Goal: Task Accomplishment & Management: Use online tool/utility

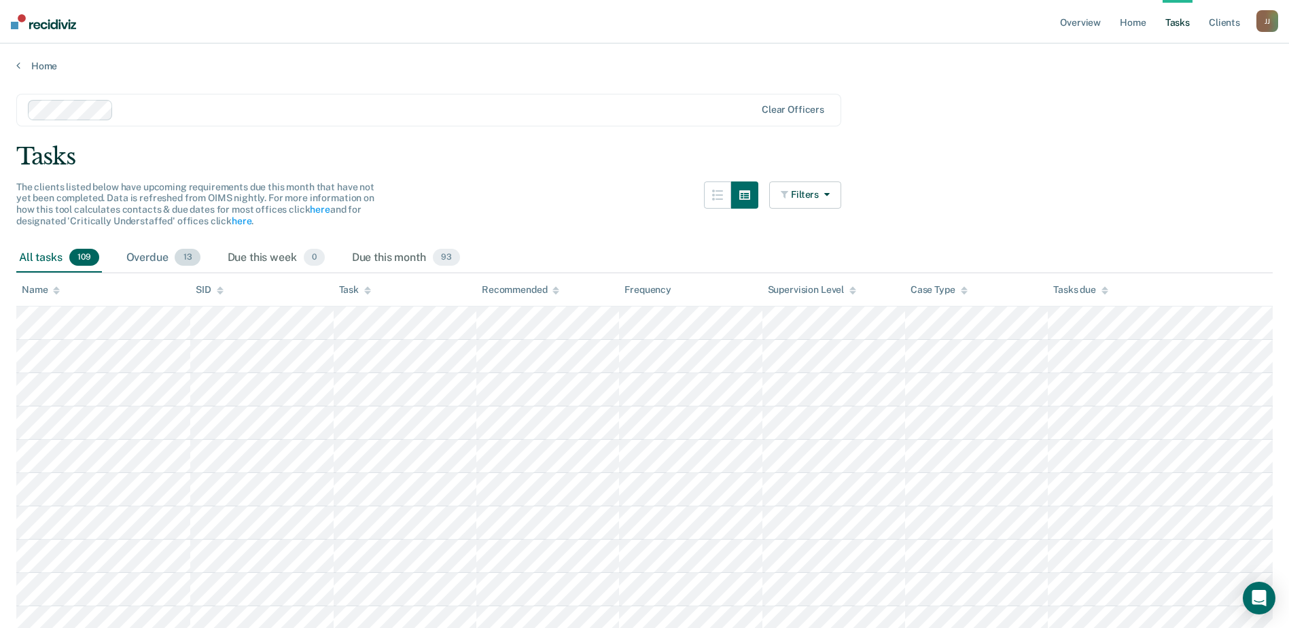
click at [183, 252] on span "13" at bounding box center [187, 258] width 25 height 18
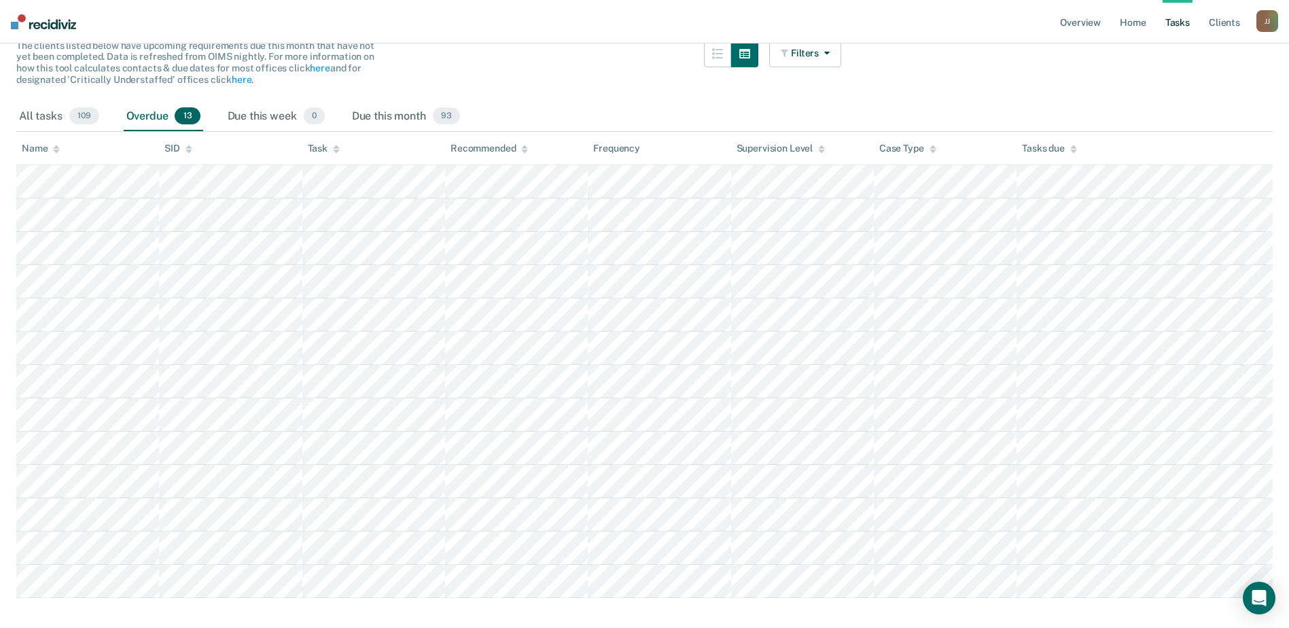
scroll to position [166, 0]
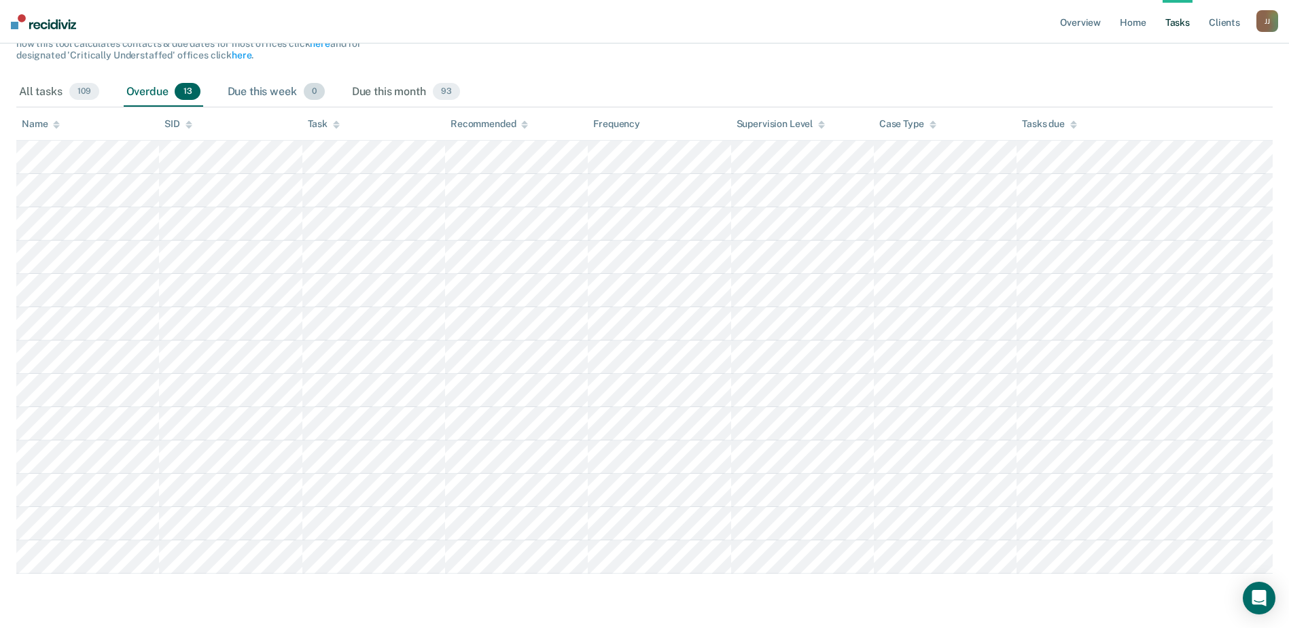
drag, startPoint x: 1004, startPoint y: 85, endPoint x: 263, endPoint y: 90, distance: 740.9
click at [263, 90] on div "Due this week 0" at bounding box center [276, 92] width 103 height 30
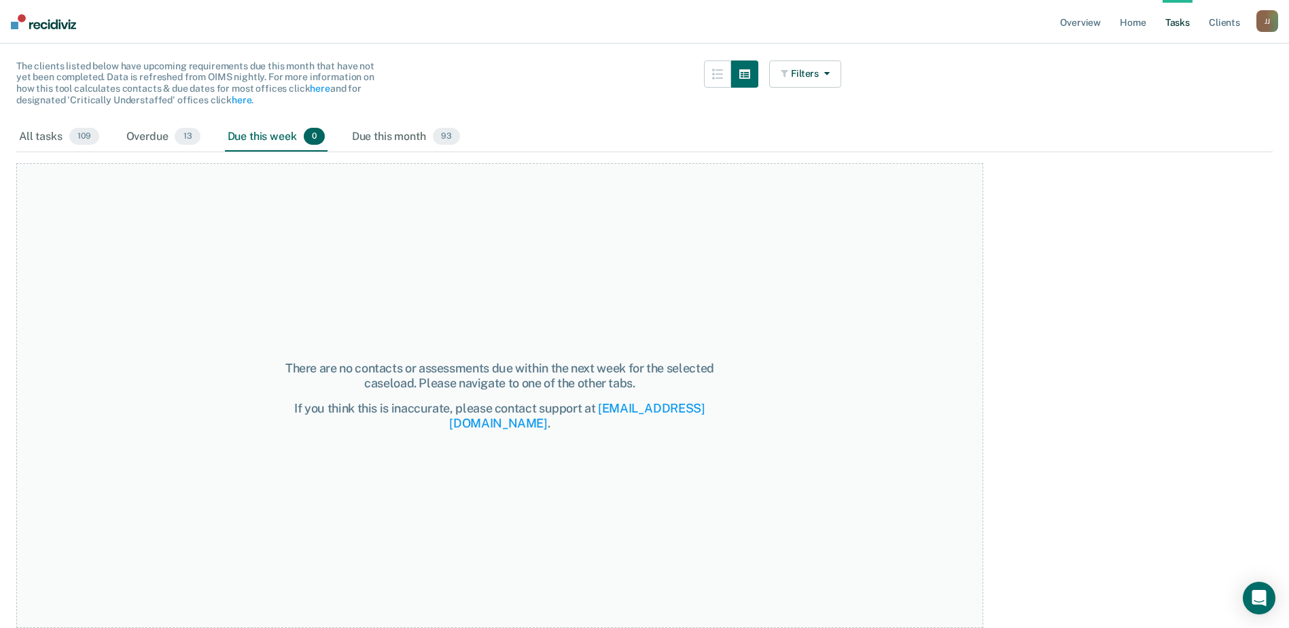
scroll to position [121, 0]
click at [166, 137] on div "Overdue 13" at bounding box center [164, 137] width 80 height 30
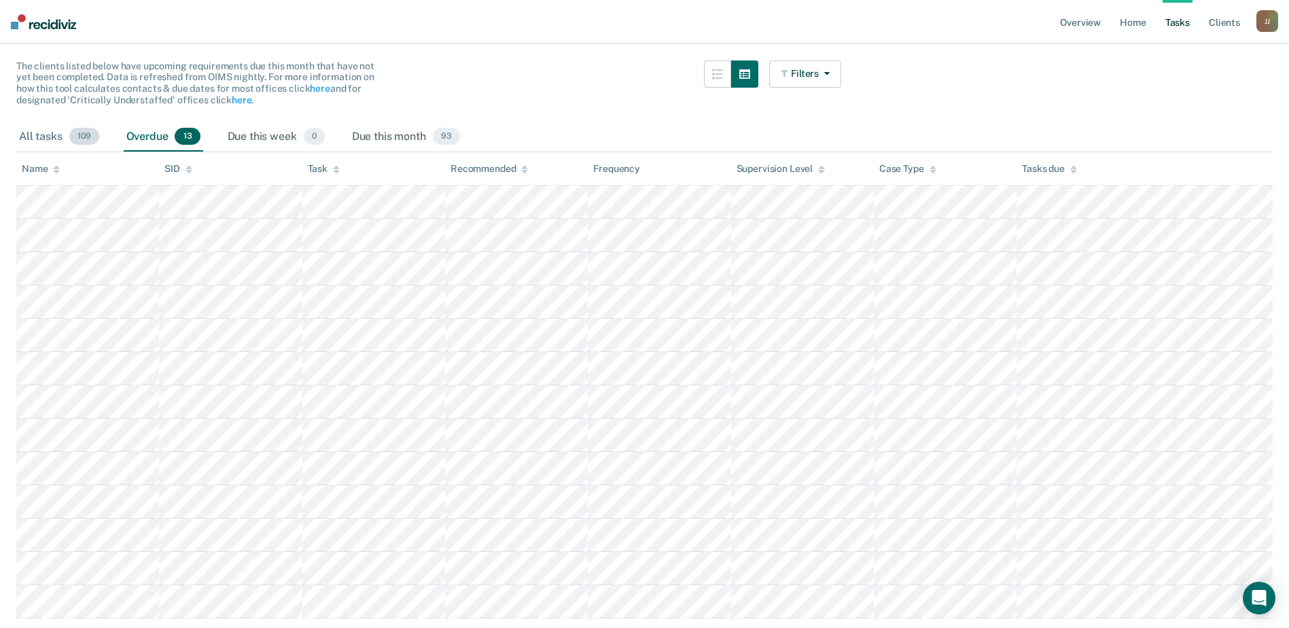
click at [84, 133] on span "109" at bounding box center [84, 137] width 30 height 18
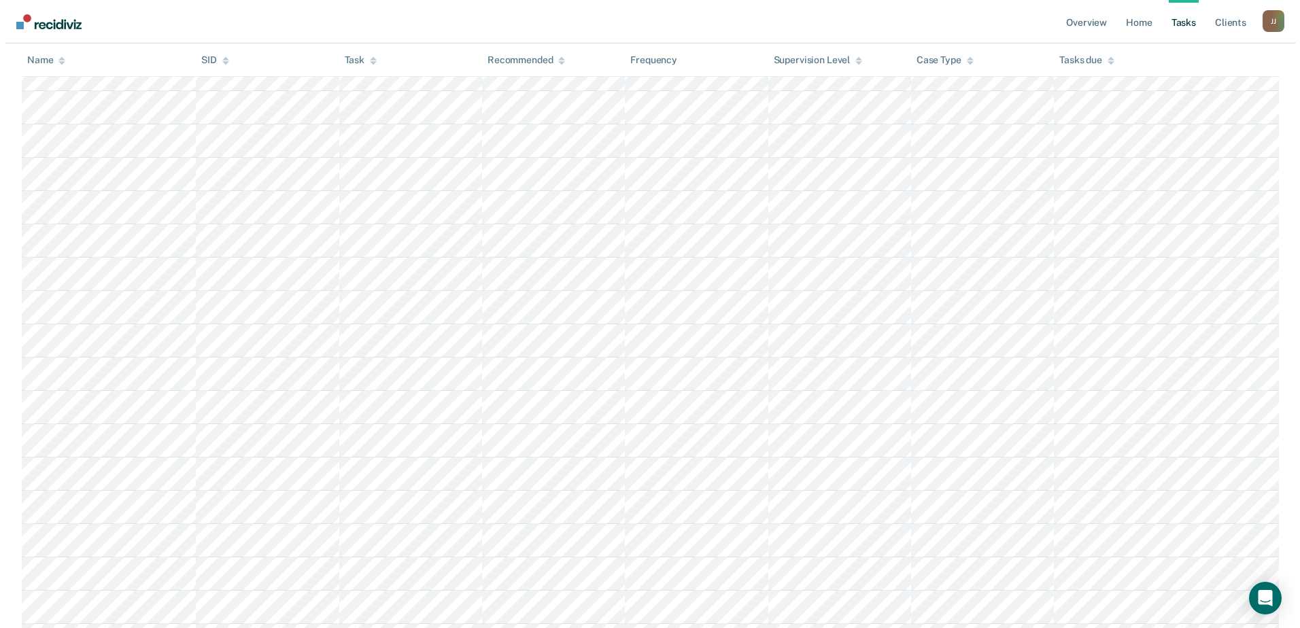
scroll to position [0, 0]
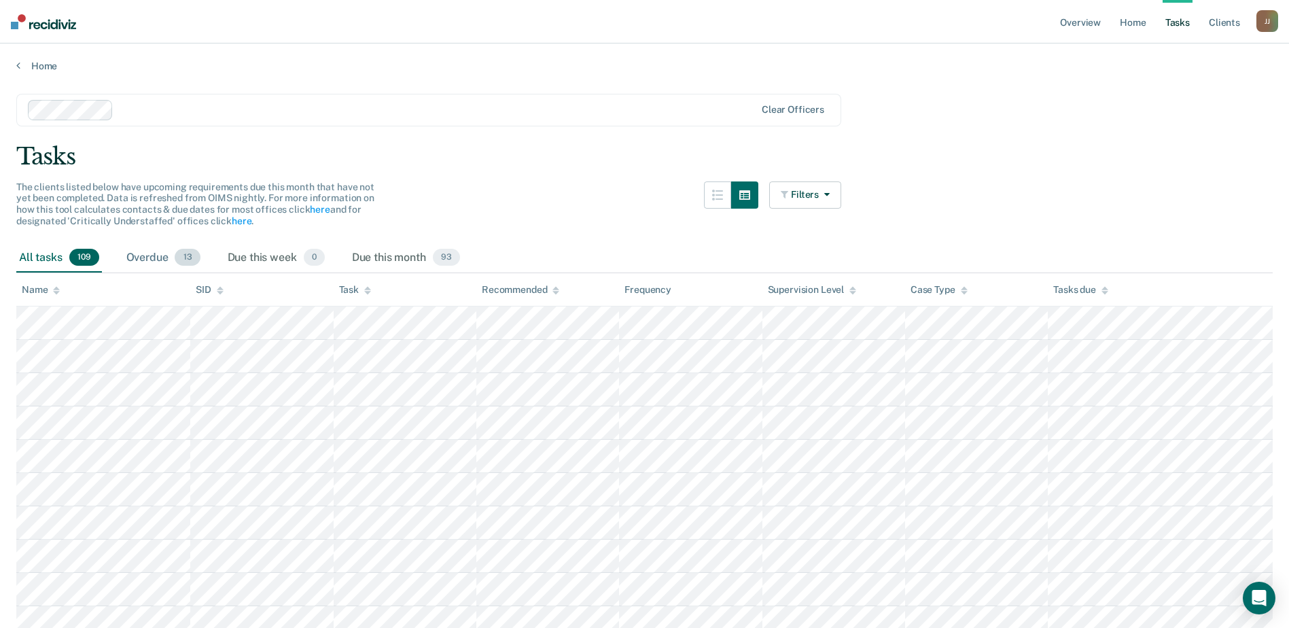
click at [162, 259] on div "Overdue 13" at bounding box center [164, 258] width 80 height 30
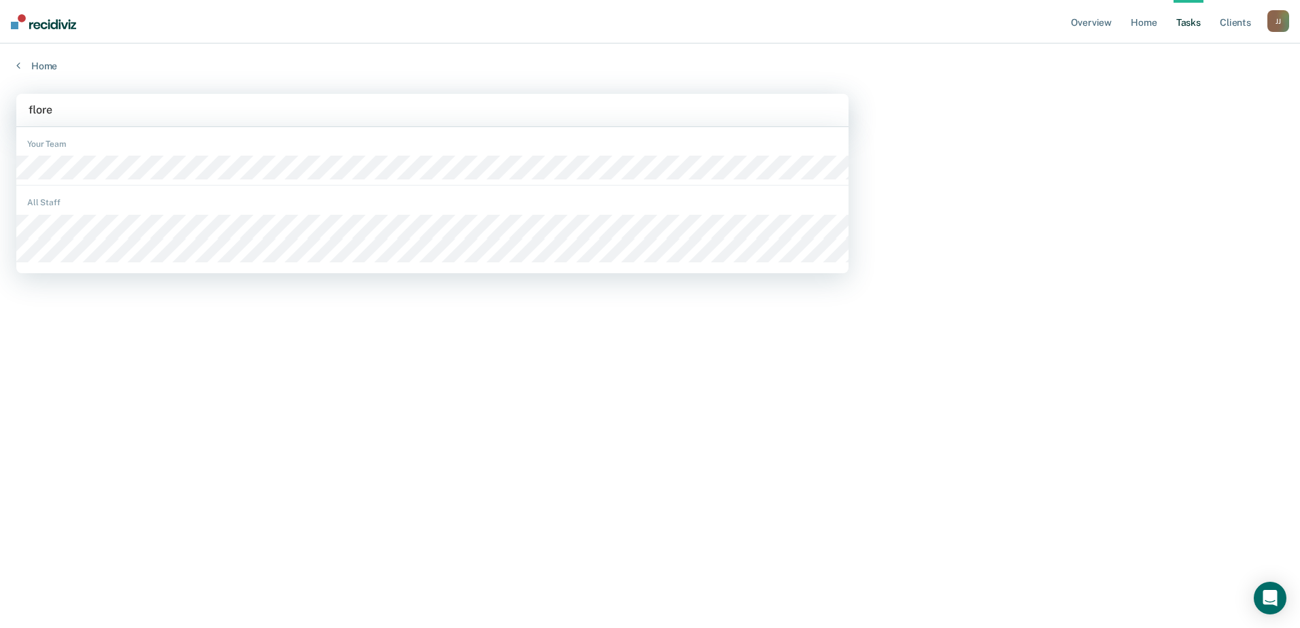
type input "[PERSON_NAME]"
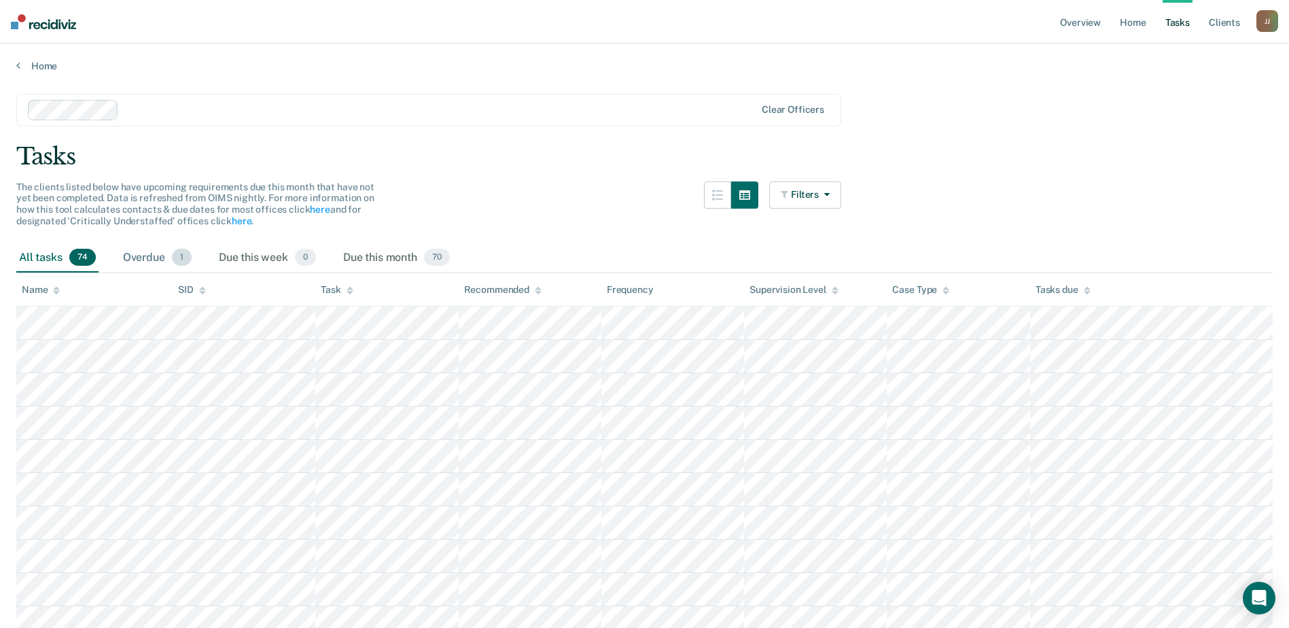
click at [152, 256] on div "Overdue 1" at bounding box center [157, 258] width 74 height 30
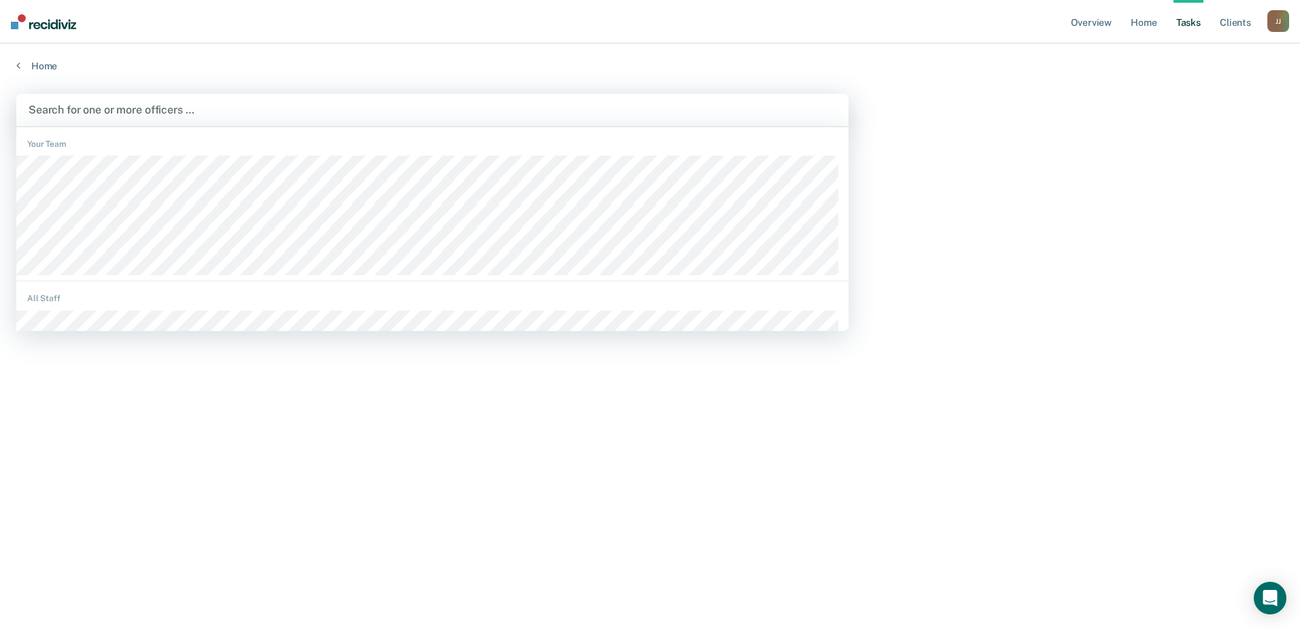
click at [107, 109] on div at bounding box center [433, 110] width 808 height 16
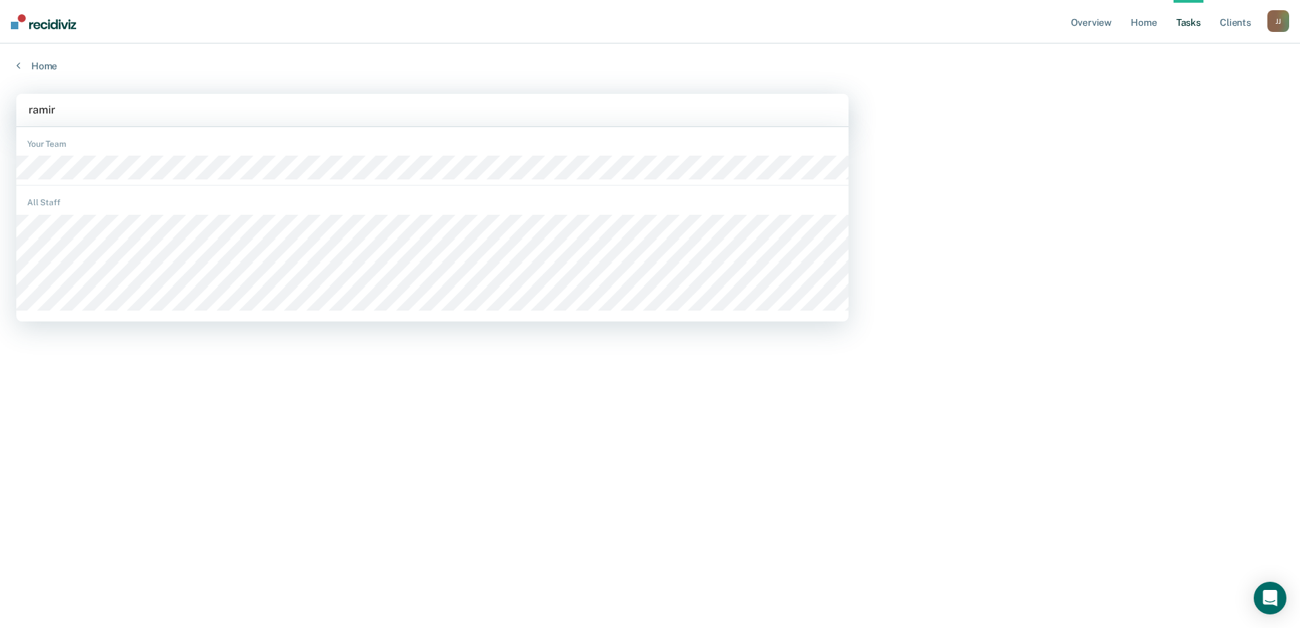
type input "ramire"
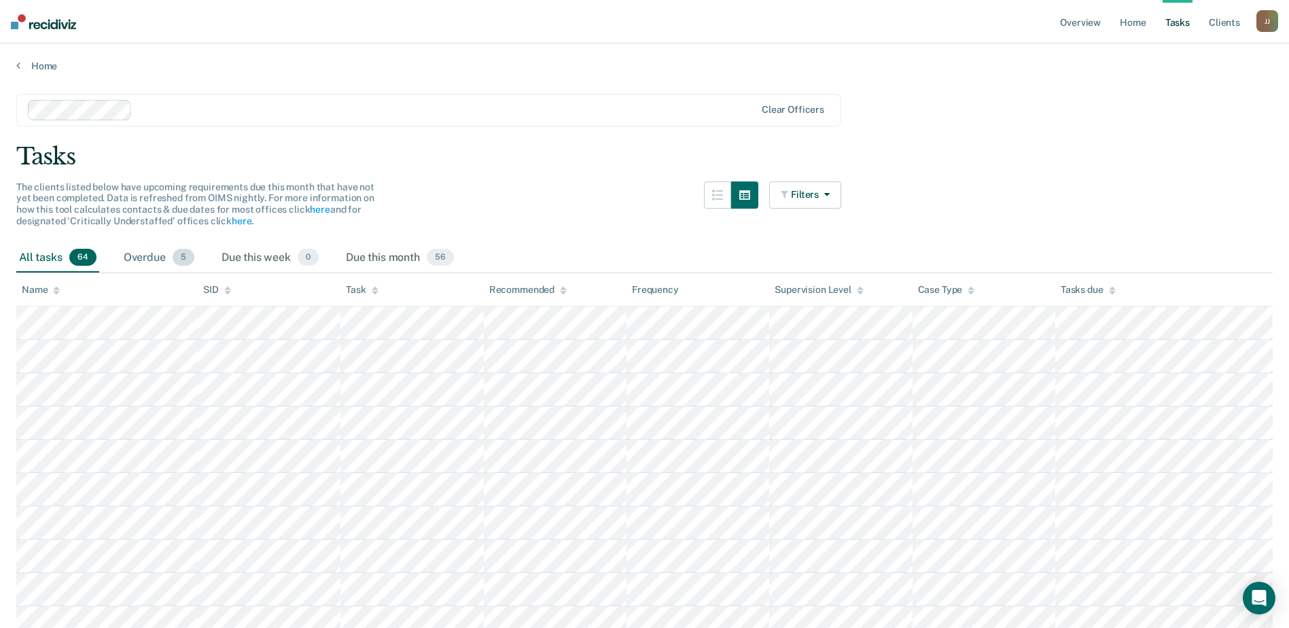
click at [158, 266] on div "Overdue 5" at bounding box center [159, 258] width 76 height 30
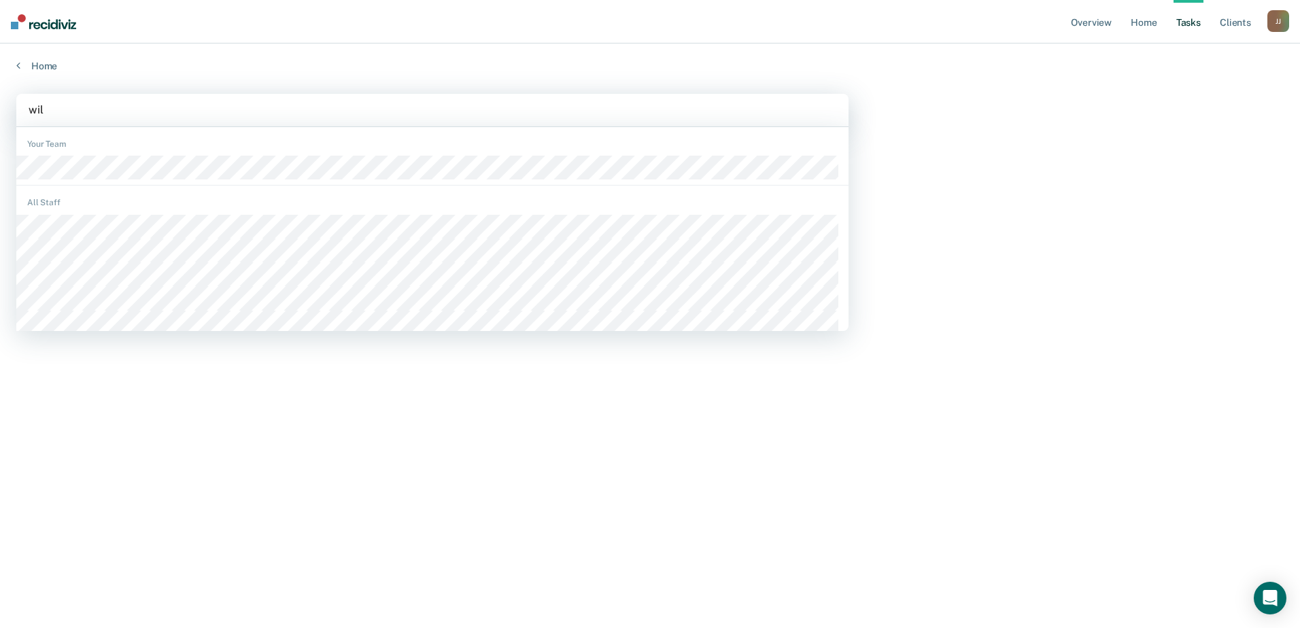
type input "will"
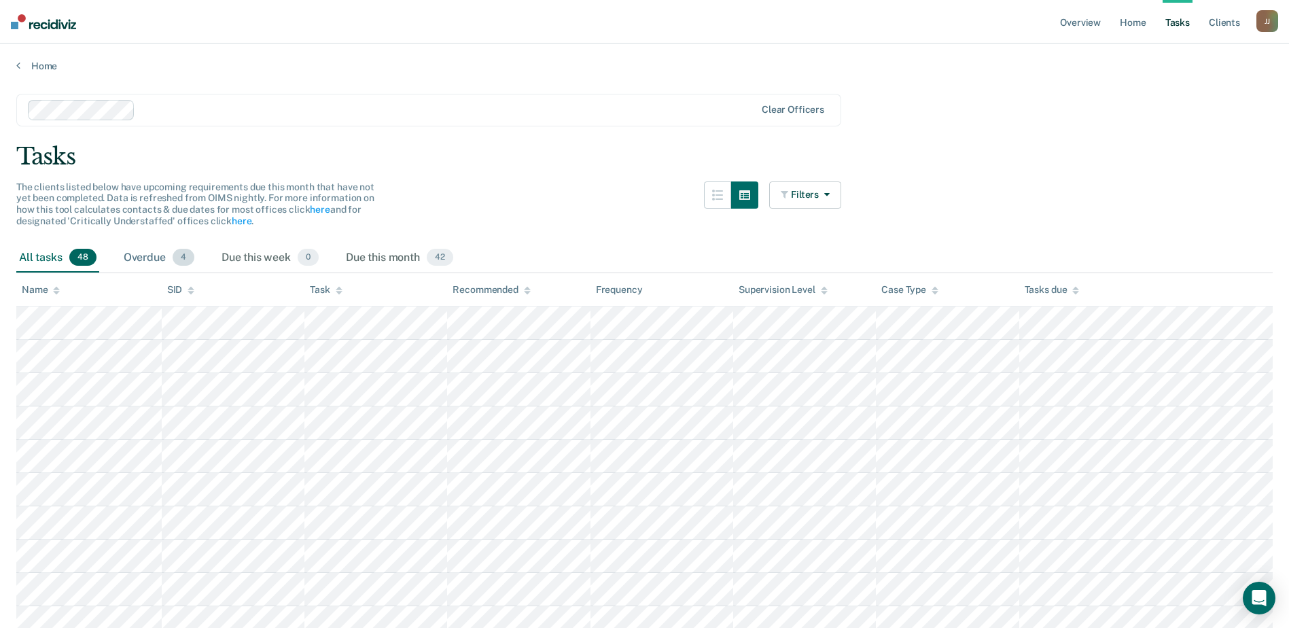
click at [156, 256] on div "Overdue 4" at bounding box center [159, 258] width 76 height 30
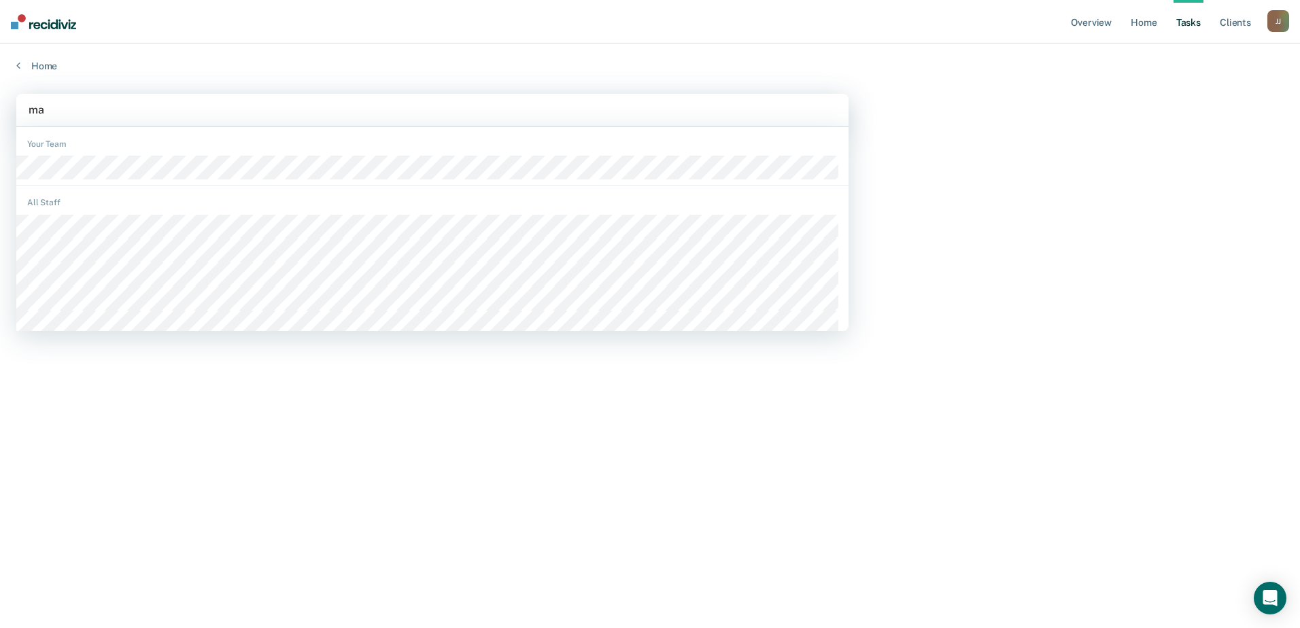
type input "mah"
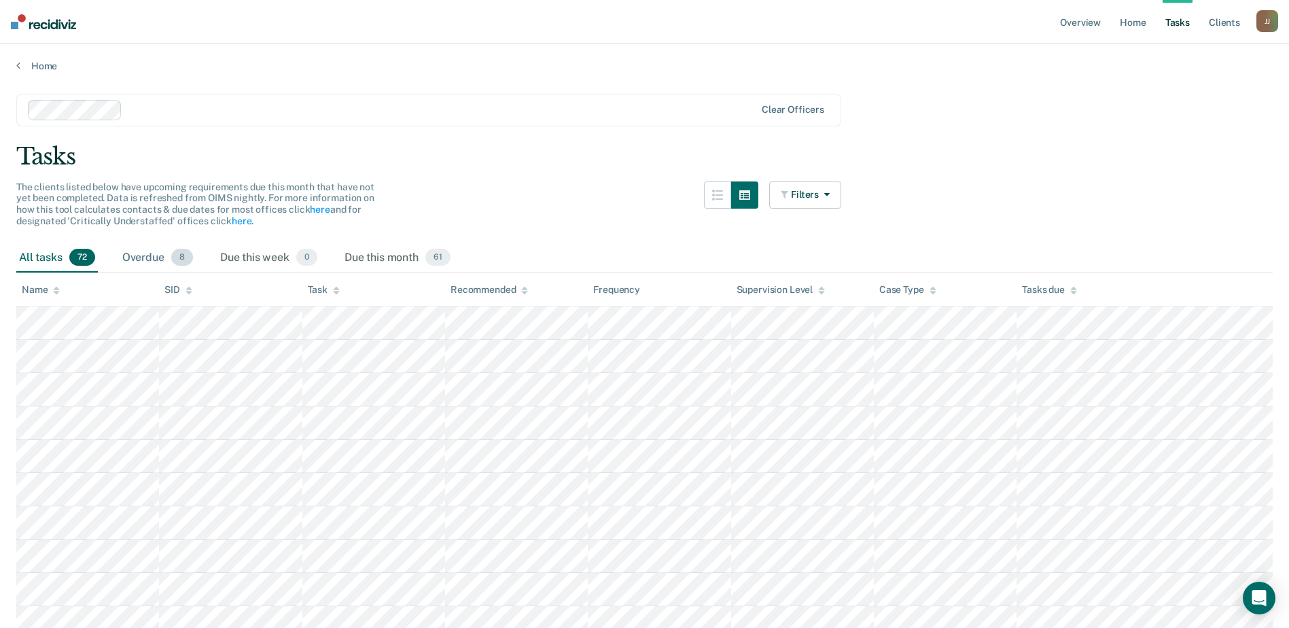
click at [156, 249] on div "Overdue 8" at bounding box center [158, 258] width 76 height 30
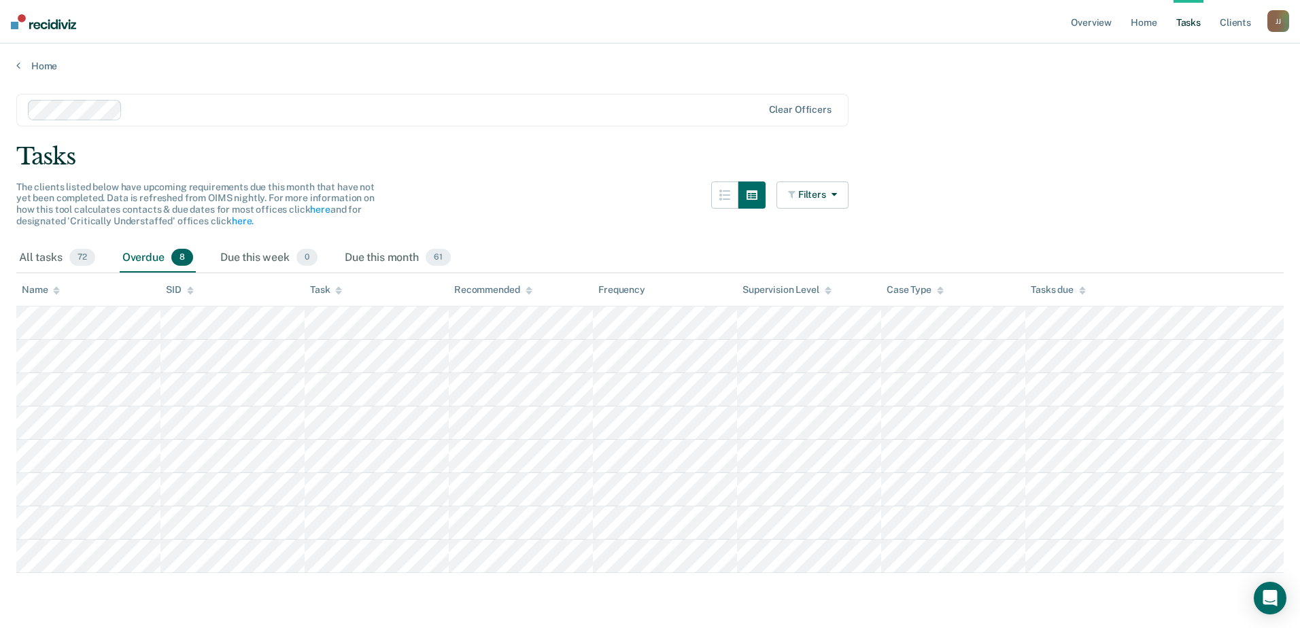
click at [422, 52] on div "Home" at bounding box center [650, 58] width 1300 height 29
